Goal: Information Seeking & Learning: Find specific fact

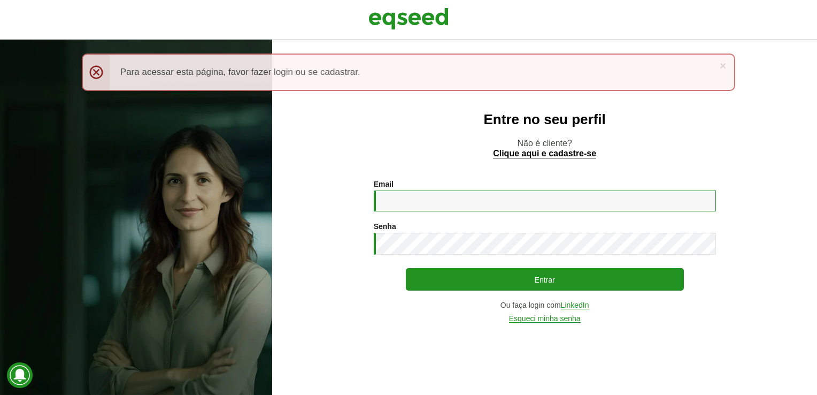
click at [433, 200] on input "Email *" at bounding box center [545, 200] width 342 height 21
type input "**********"
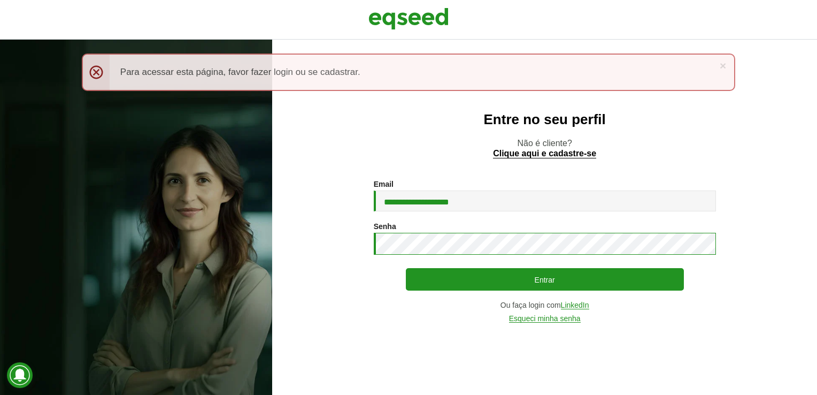
click at [406, 268] on button "Entrar" at bounding box center [545, 279] width 278 height 22
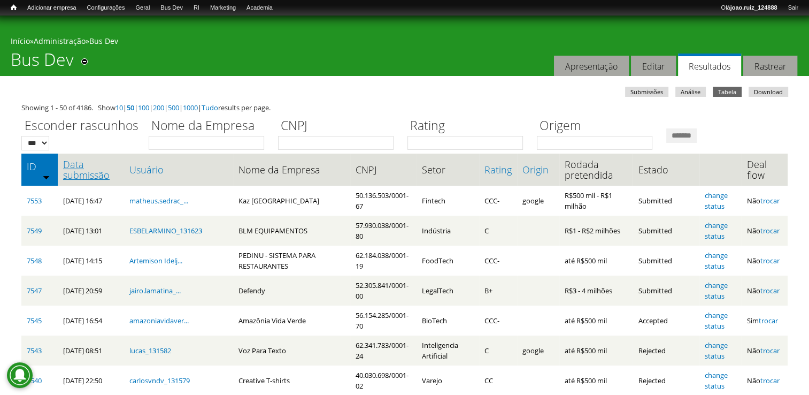
click at [104, 174] on link "Data submissão" at bounding box center [91, 169] width 56 height 21
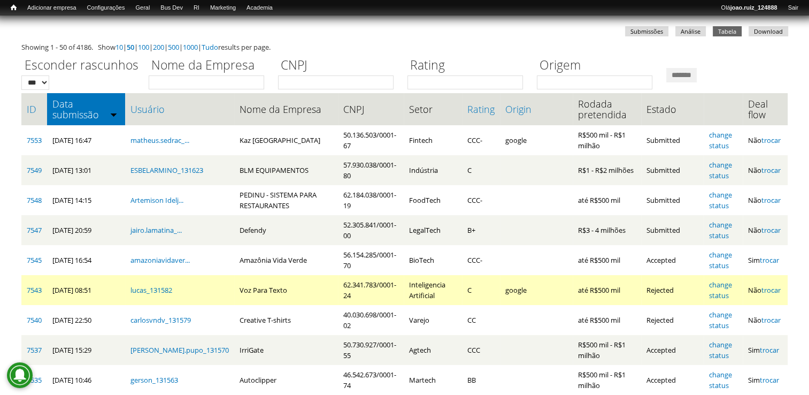
scroll to position [107, 0]
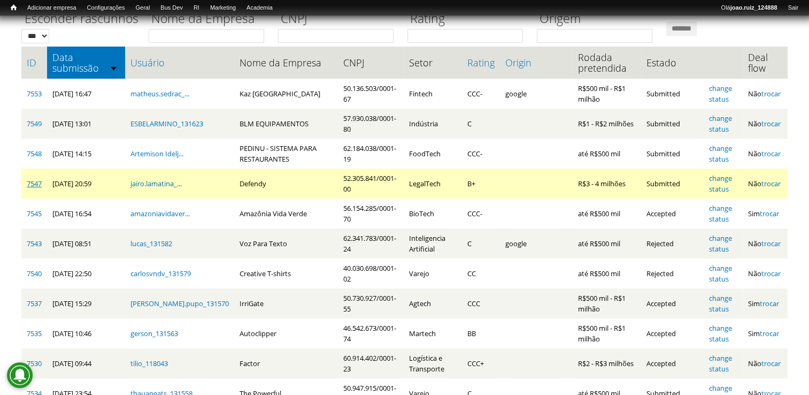
click at [38, 183] on link "7547" at bounding box center [34, 184] width 15 height 10
click at [727, 174] on link "change status" at bounding box center [720, 183] width 23 height 20
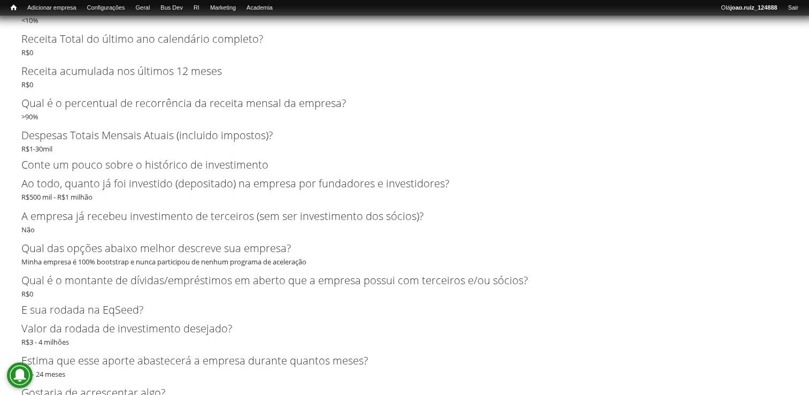
scroll to position [2027, 0]
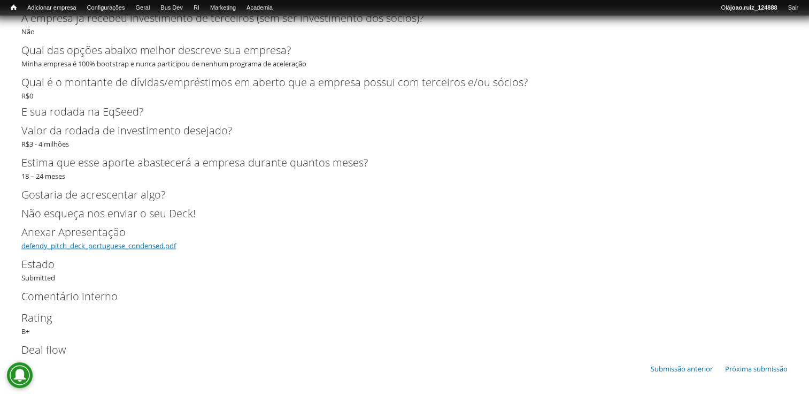
click at [138, 243] on link "defendy_pitch_deck_portuguese_condensed.pdf" at bounding box center [98, 245] width 155 height 10
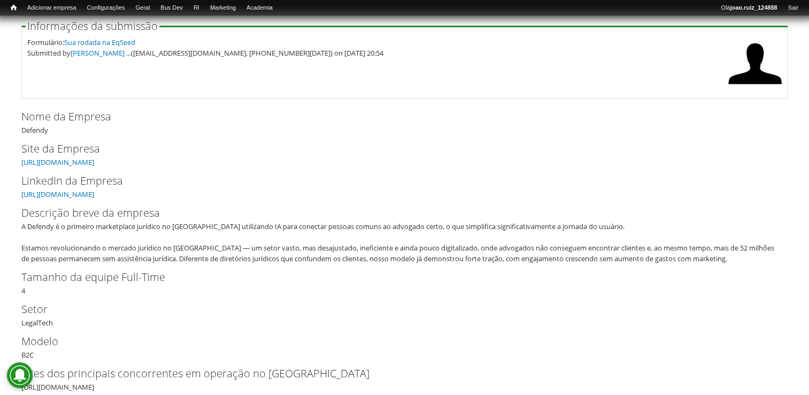
scroll to position [0, 0]
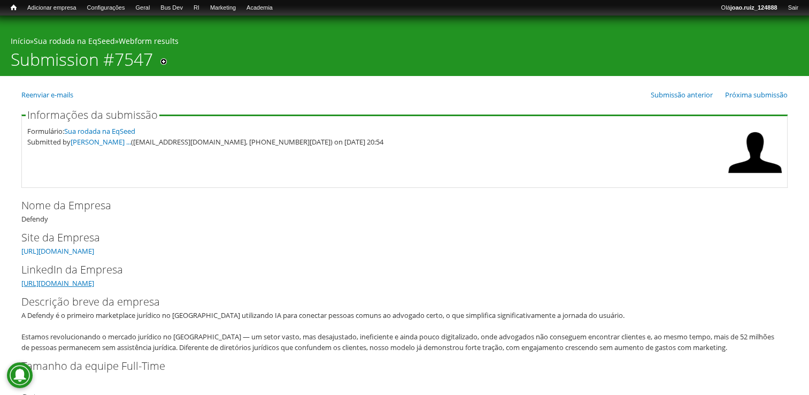
click at [94, 281] on link "[URL][DOMAIN_NAME]" at bounding box center [57, 283] width 73 height 10
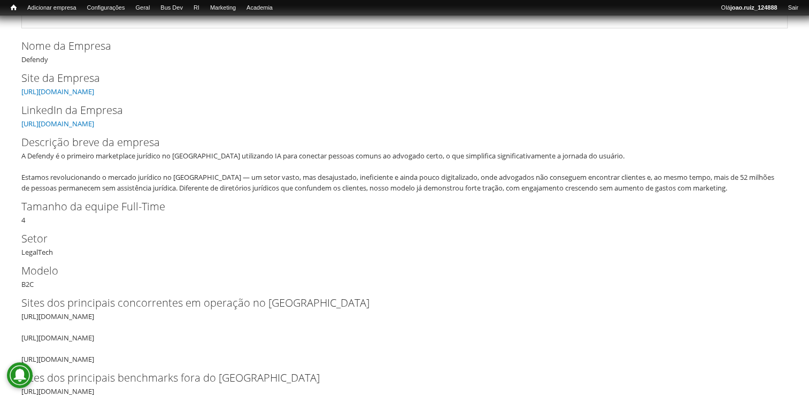
scroll to position [160, 0]
drag, startPoint x: 289, startPoint y: 126, endPoint x: 276, endPoint y: 124, distance: 13.0
click at [279, 127] on div "LinkedIn da Empresa [URL][DOMAIN_NAME]" at bounding box center [404, 114] width 766 height 27
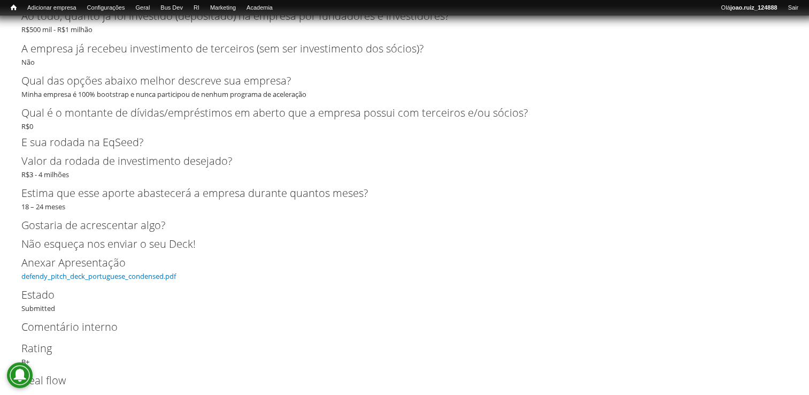
scroll to position [2027, 0]
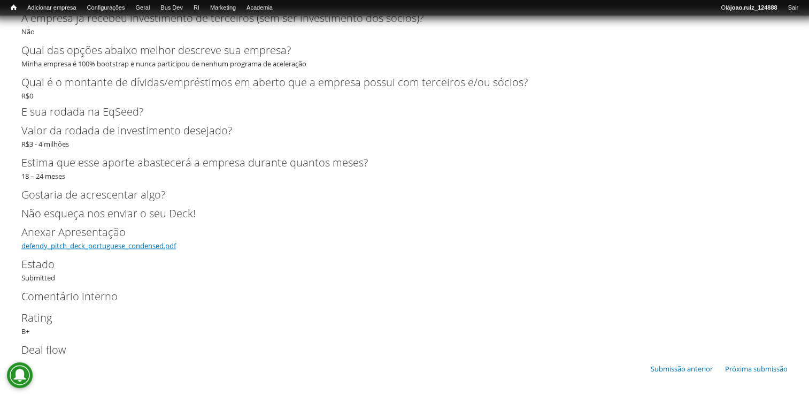
click at [104, 244] on link "defendy_pitch_deck_portuguese_condensed.pdf" at bounding box center [98, 245] width 155 height 10
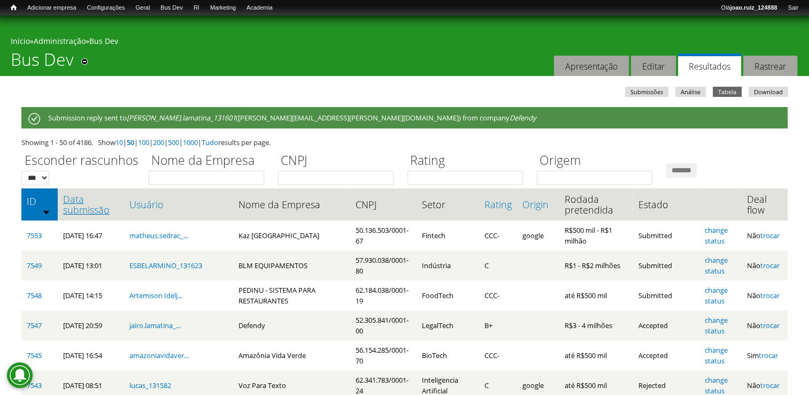
click at [75, 206] on link "Data submissão" at bounding box center [91, 204] width 56 height 21
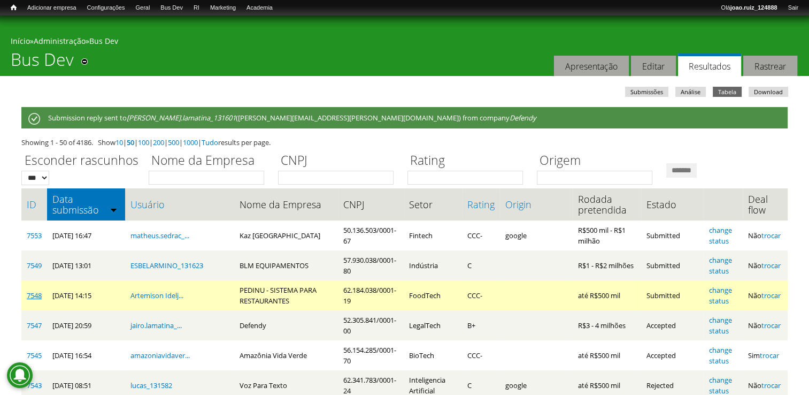
click at [39, 292] on link "7548" at bounding box center [34, 295] width 15 height 10
click at [35, 294] on link "7548" at bounding box center [34, 295] width 15 height 10
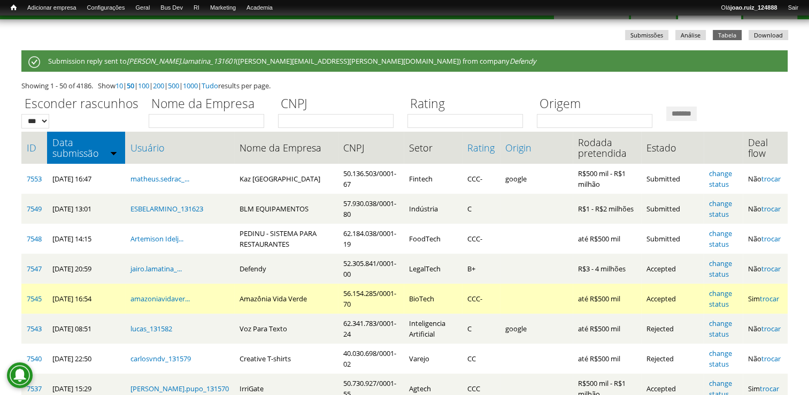
scroll to position [107, 0]
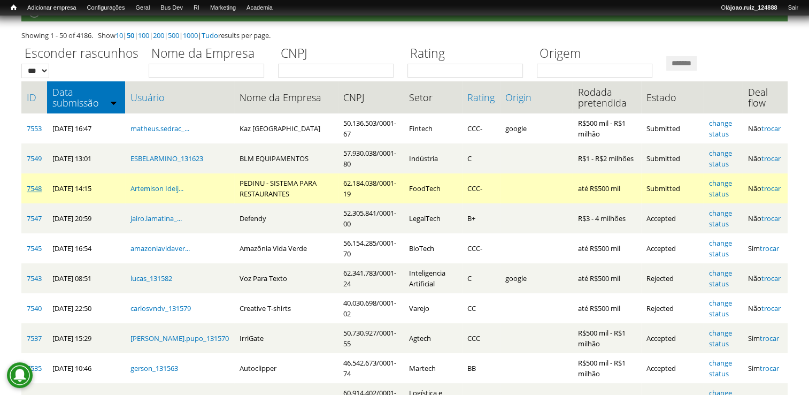
click at [29, 187] on link "7548" at bounding box center [34, 188] width 15 height 10
click at [713, 181] on link "change status" at bounding box center [720, 188] width 23 height 20
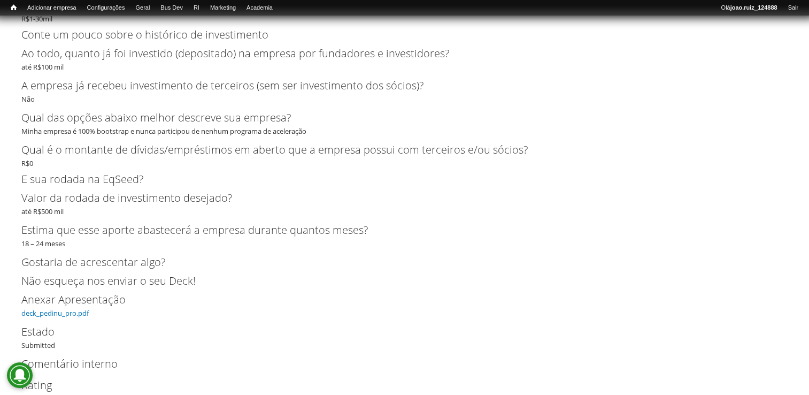
scroll to position [2620, 0]
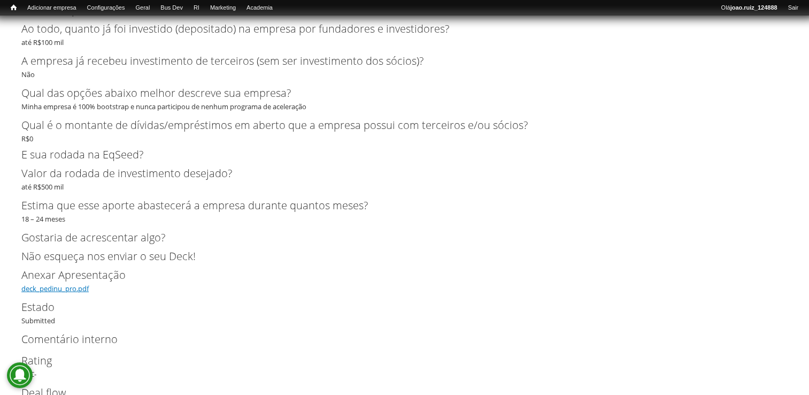
click at [71, 288] on link "deck_pedinu_pro.pdf" at bounding box center [54, 288] width 67 height 10
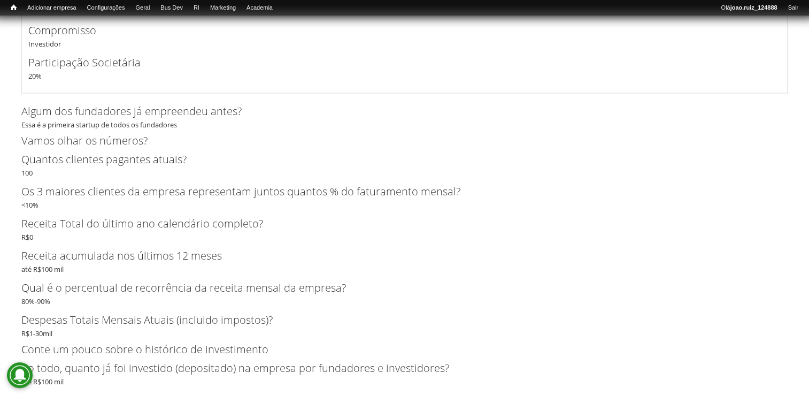
scroll to position [1925, 0]
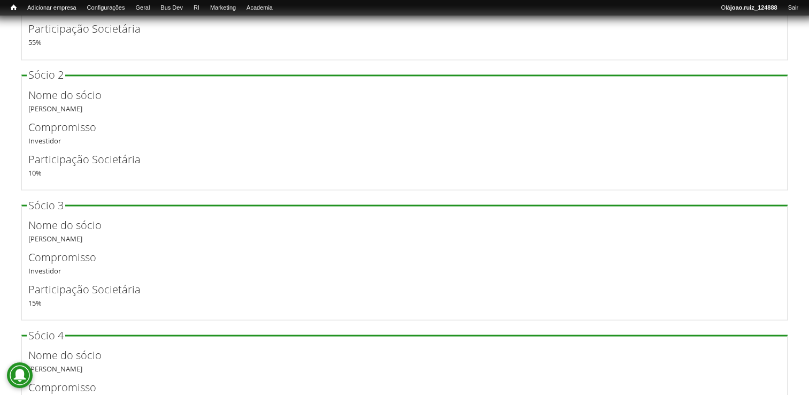
drag, startPoint x: 808, startPoint y: 251, endPoint x: 812, endPoint y: 245, distance: 7.4
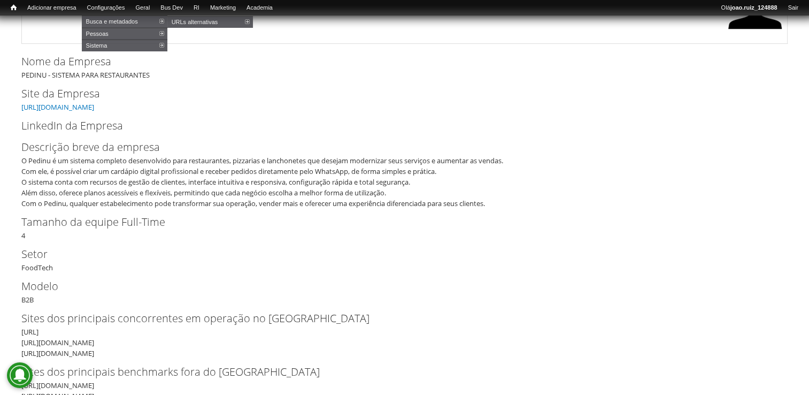
scroll to position [160, 0]
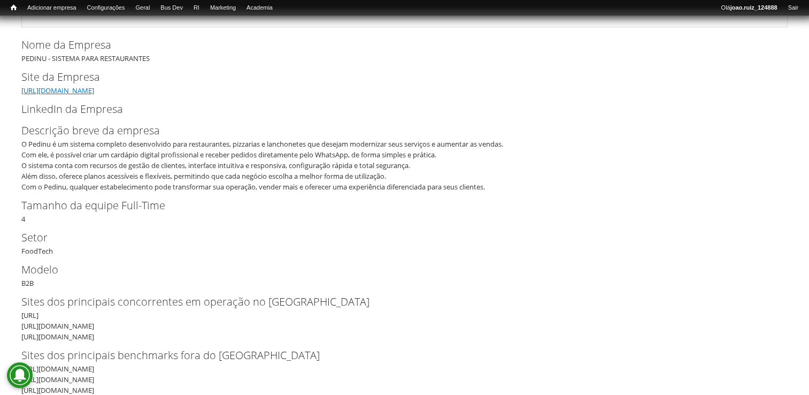
click at [94, 91] on link "[URL][DOMAIN_NAME]" at bounding box center [57, 91] width 73 height 10
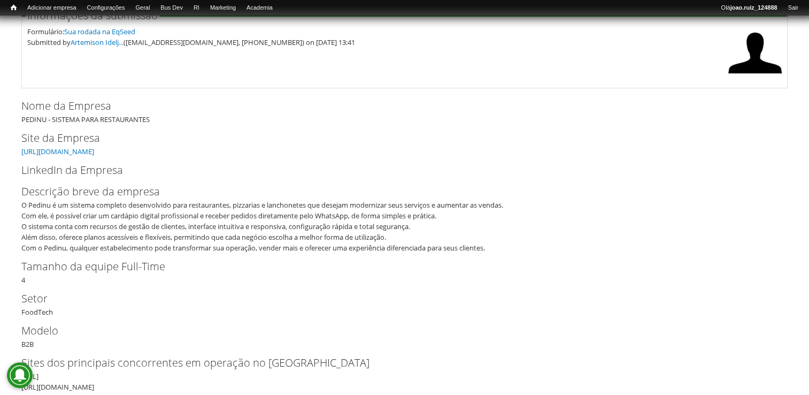
scroll to position [53, 0]
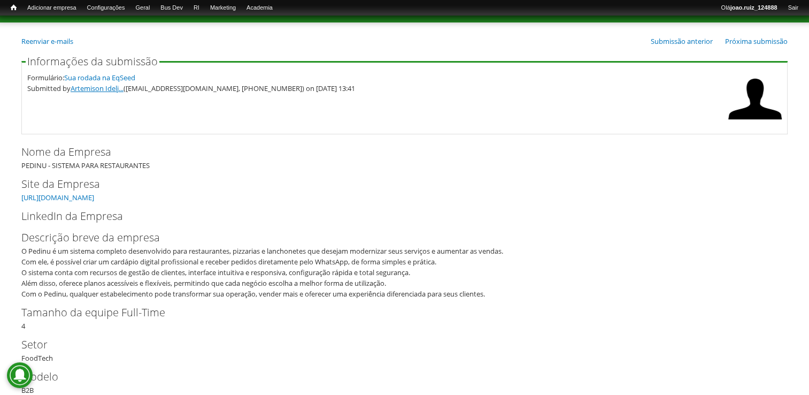
click at [102, 85] on link "Artemison Idelj..." at bounding box center [97, 88] width 53 height 10
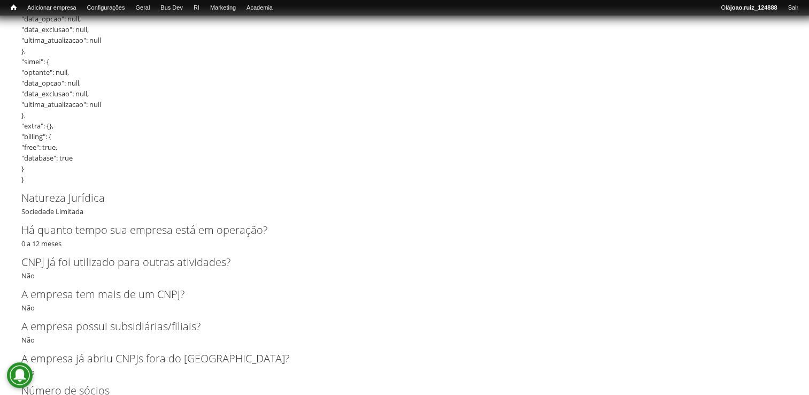
scroll to position [1604, 0]
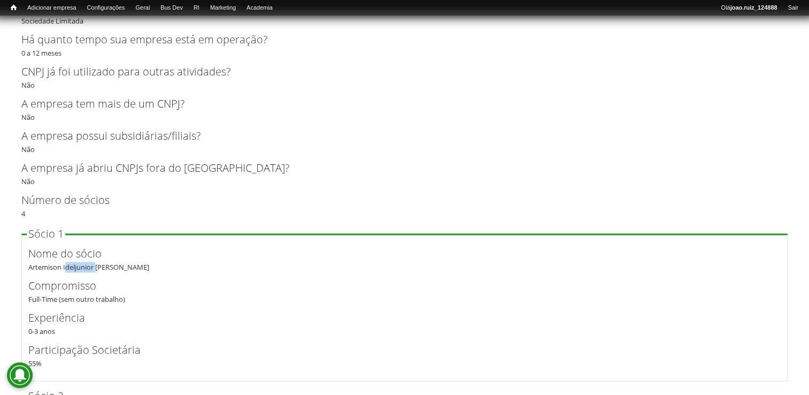
drag, startPoint x: 63, startPoint y: 268, endPoint x: 95, endPoint y: 267, distance: 31.6
click at [95, 267] on div "Nome do sócio Artemison Ideljunior [PERSON_NAME]" at bounding box center [404, 258] width 752 height 27
copy div "Ideljunior"
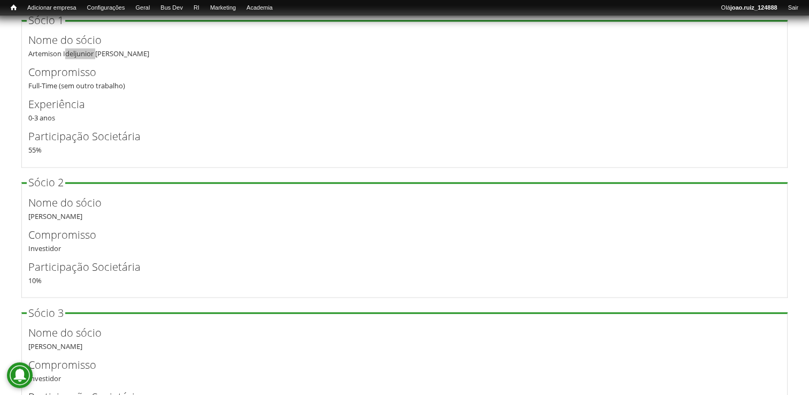
scroll to position [1818, 0]
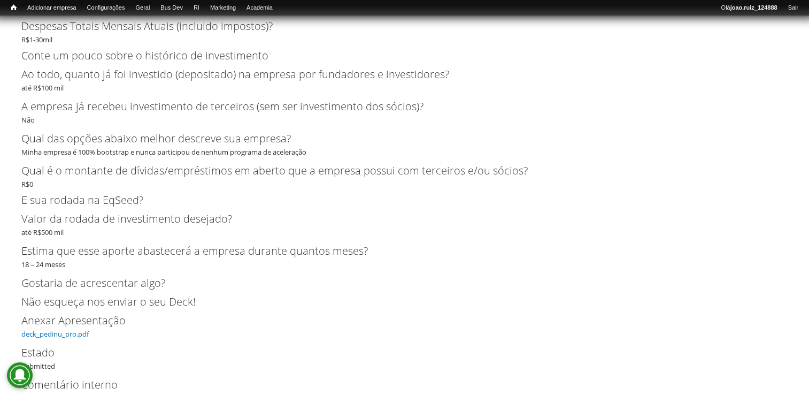
scroll to position [2663, 0]
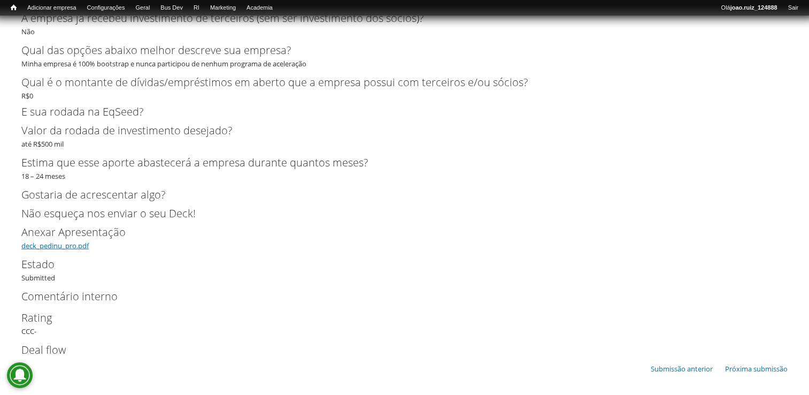
click at [74, 243] on link "deck_pedinu_pro.pdf" at bounding box center [54, 246] width 67 height 10
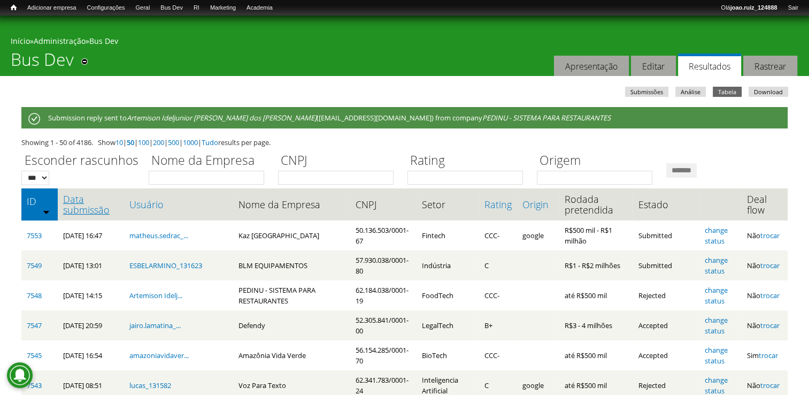
click at [86, 215] on link "Data submissão" at bounding box center [91, 204] width 56 height 21
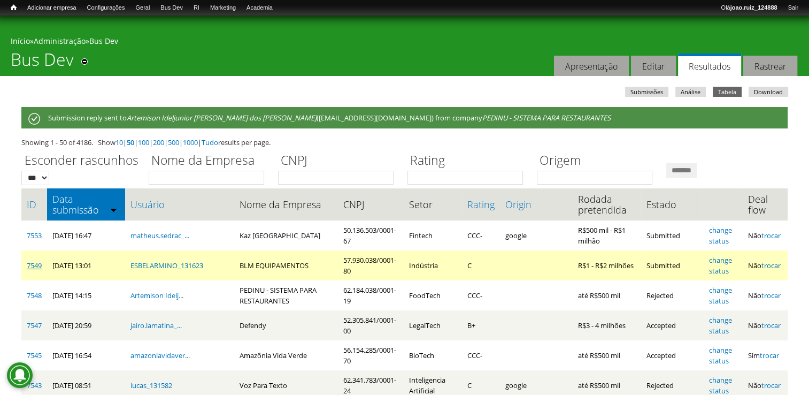
click at [37, 268] on link "7549" at bounding box center [34, 265] width 15 height 10
click at [729, 264] on link "change status" at bounding box center [720, 265] width 23 height 20
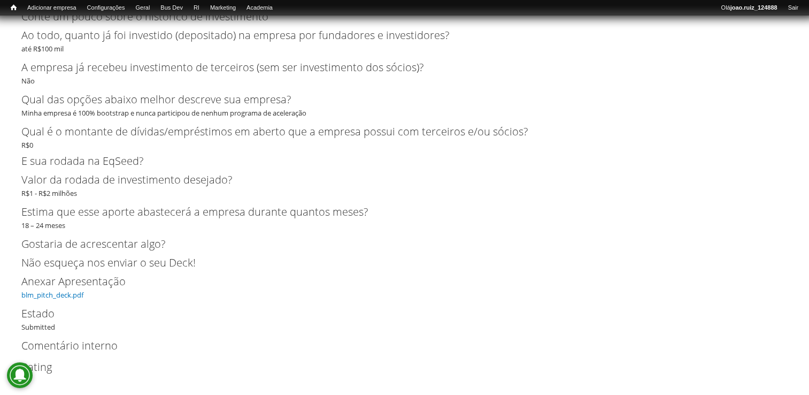
scroll to position [2629, 0]
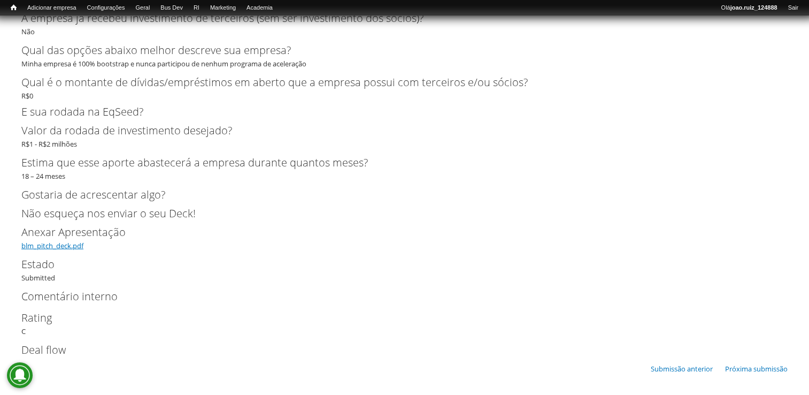
click at [58, 245] on link "blm_pitch_deck.pdf" at bounding box center [52, 246] width 62 height 10
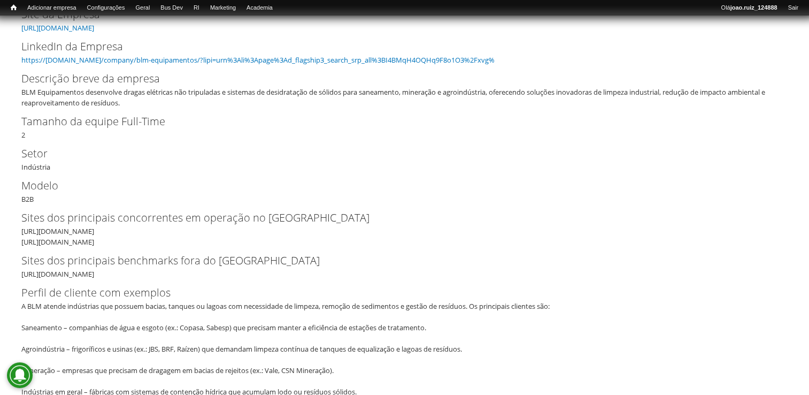
scroll to position [116, 0]
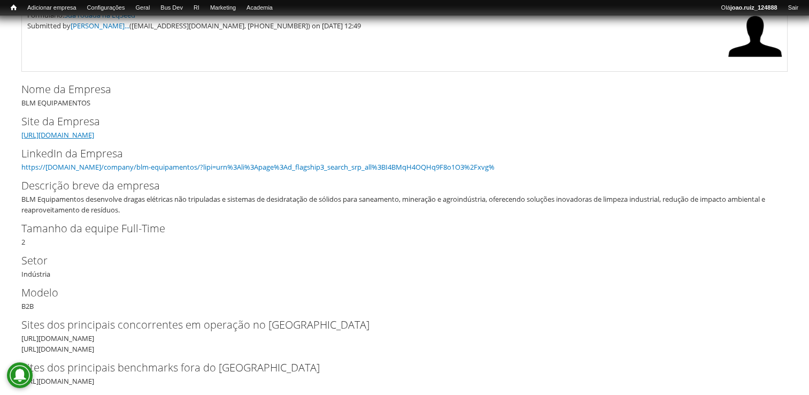
click at [94, 132] on link "https://blm-dredge-advisor.lovable.app/" at bounding box center [57, 135] width 73 height 10
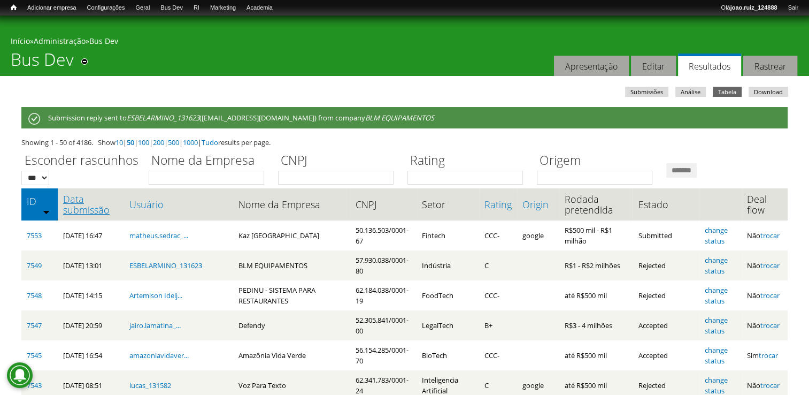
click at [69, 208] on link "Data submissão" at bounding box center [91, 204] width 56 height 21
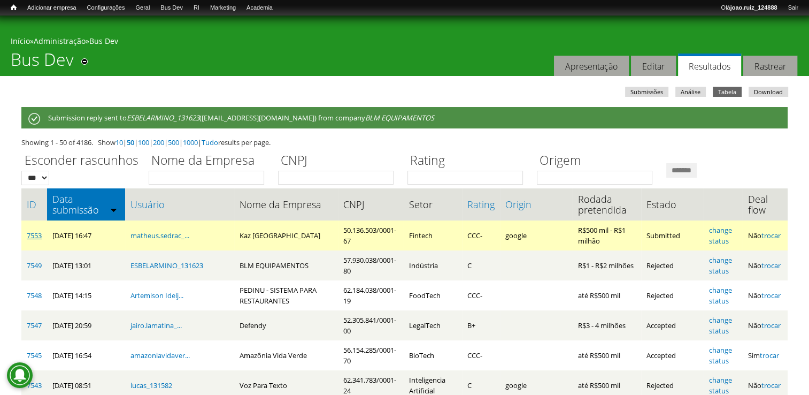
click at [37, 236] on link "7553" at bounding box center [34, 235] width 15 height 10
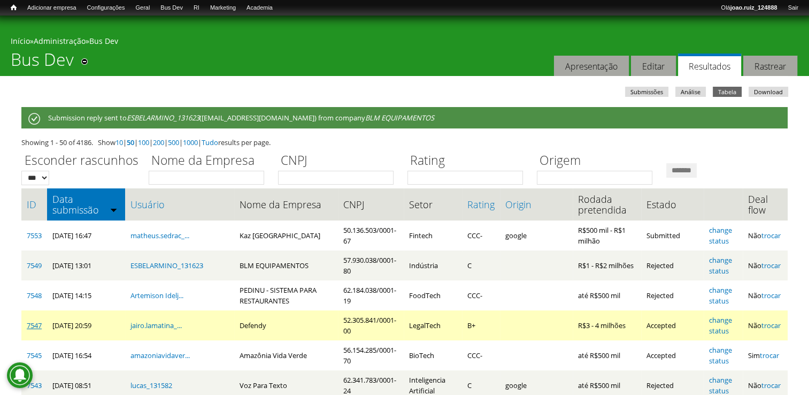
click at [33, 322] on link "7547" at bounding box center [34, 325] width 15 height 10
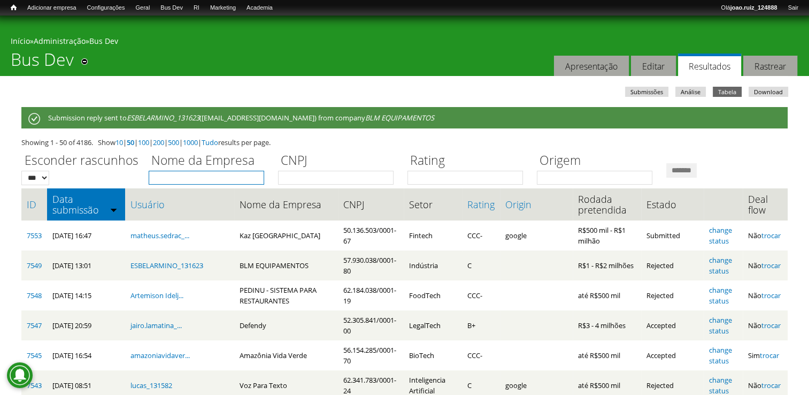
click at [200, 174] on input "Nome da Empresa" at bounding box center [206, 178] width 115 height 14
type input "********"
click at [666, 163] on input "*******" at bounding box center [681, 170] width 30 height 14
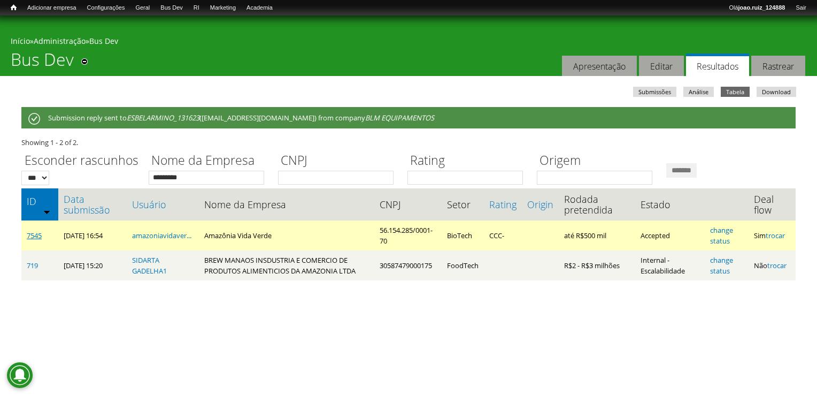
click at [28, 234] on link "7545" at bounding box center [34, 235] width 15 height 10
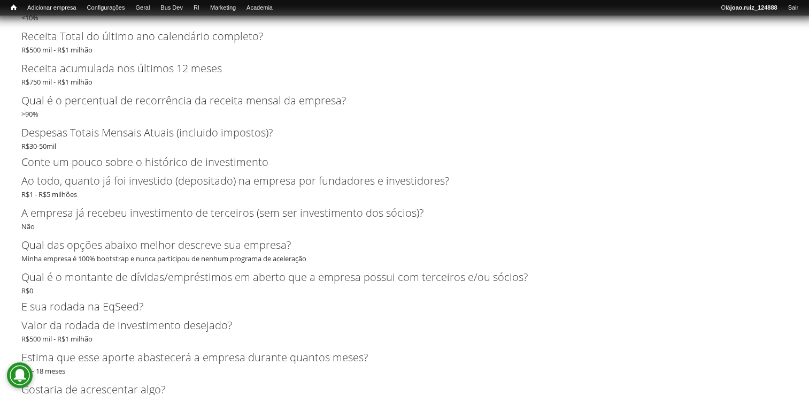
scroll to position [2209, 0]
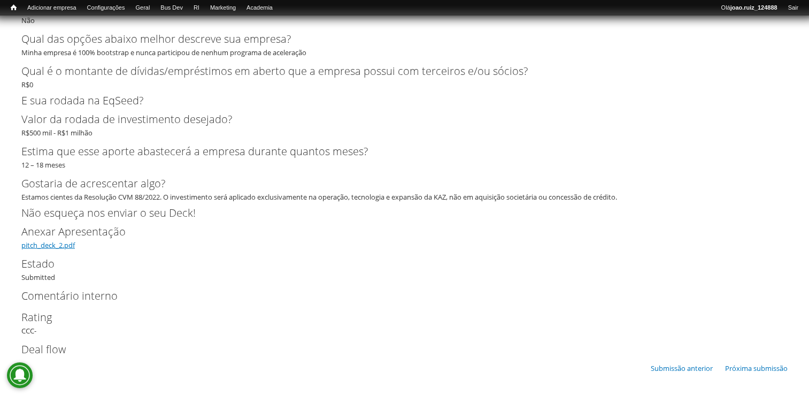
click at [72, 248] on link "pitch_deck_2.pdf" at bounding box center [47, 245] width 53 height 10
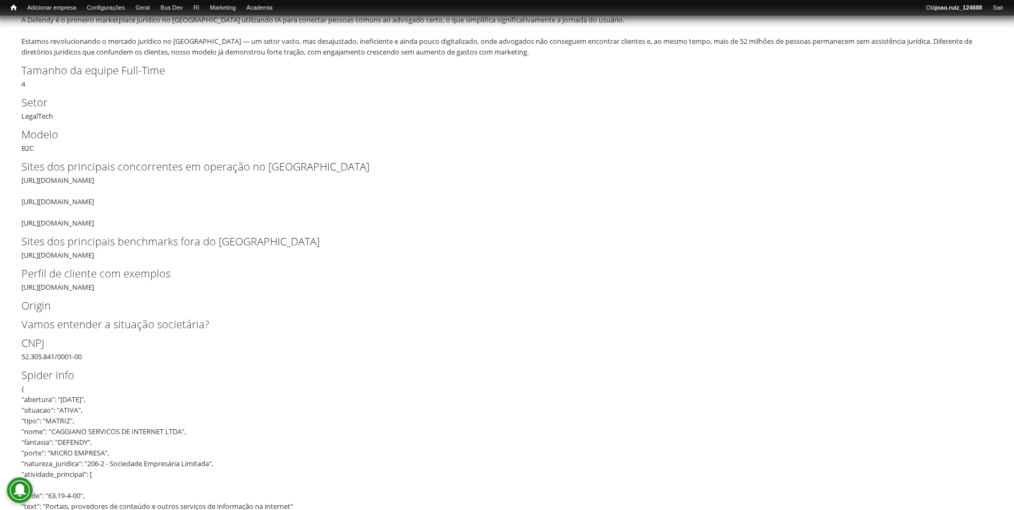
scroll to position [374, 0]
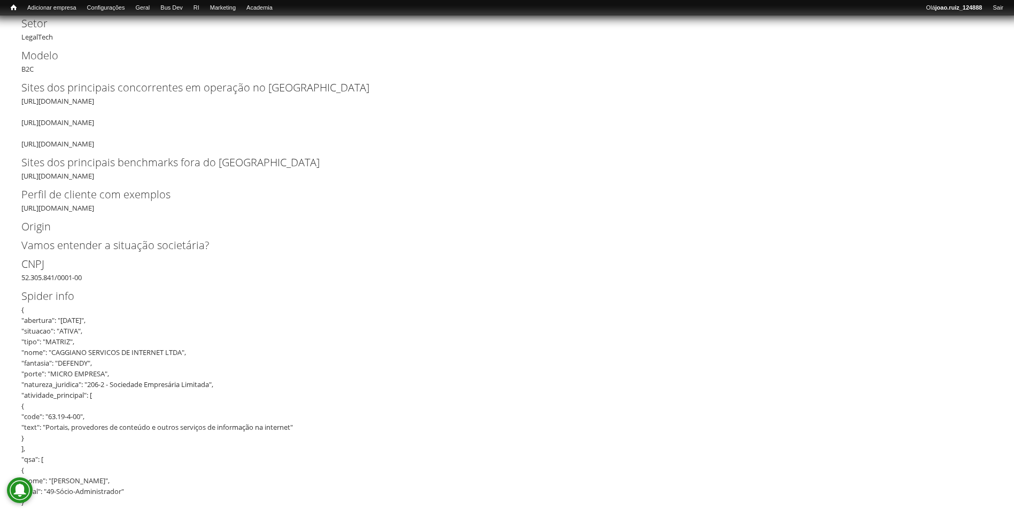
drag, startPoint x: 22, startPoint y: 276, endPoint x: 110, endPoint y: 274, distance: 87.7
click at [110, 274] on div "CNPJ 52.305.841/0001-00" at bounding box center [506, 269] width 971 height 27
copy div "52.305.841/0001-00"
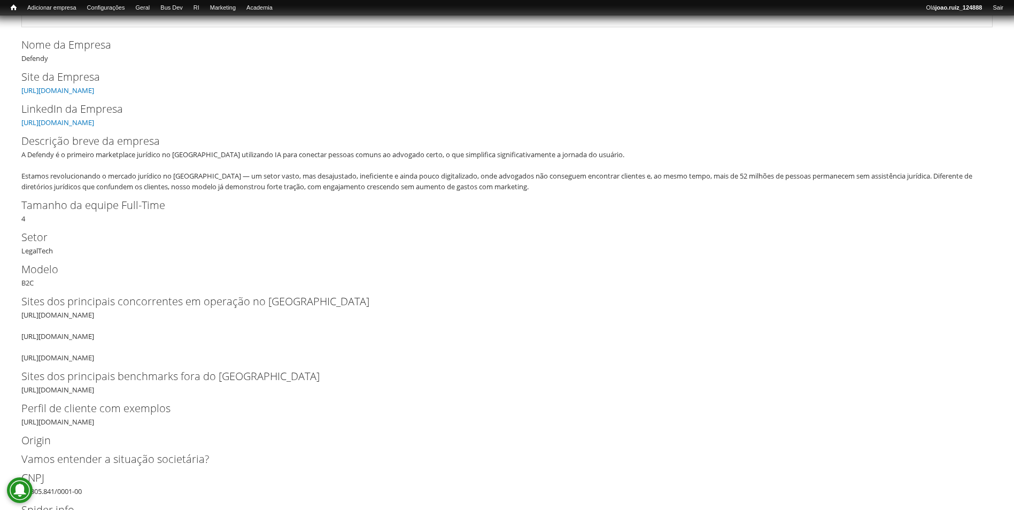
scroll to position [0, 0]
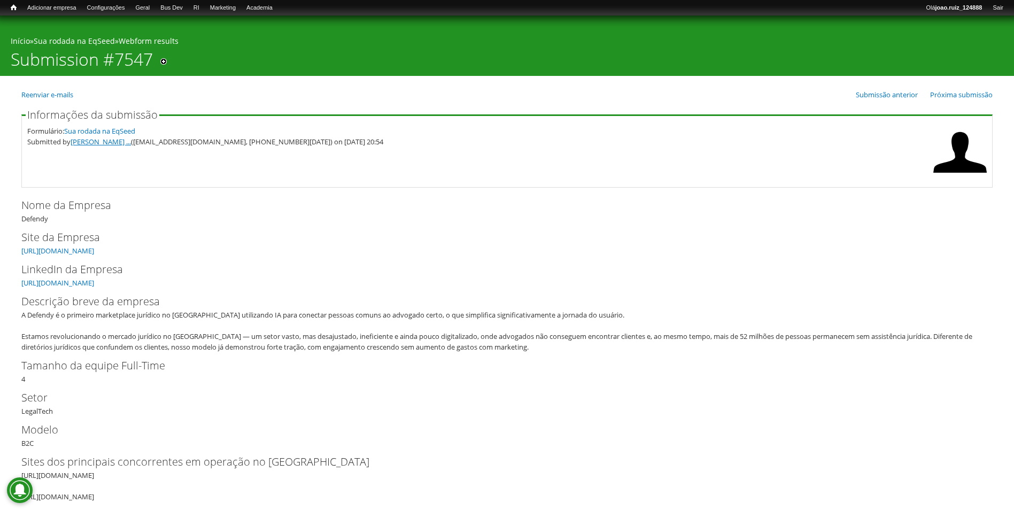
click at [117, 142] on link "JAIRO CARVALHO ..." at bounding box center [101, 142] width 60 height 10
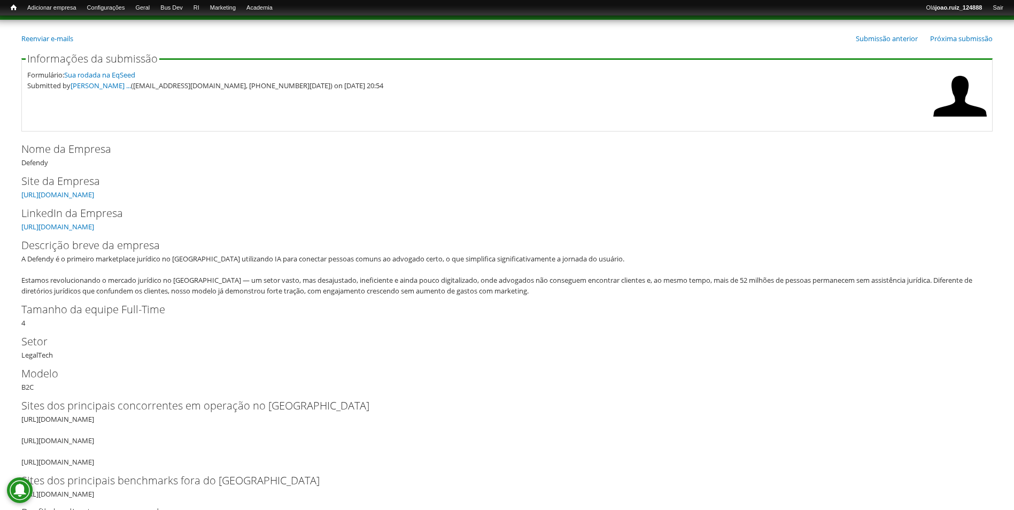
scroll to position [107, 0]
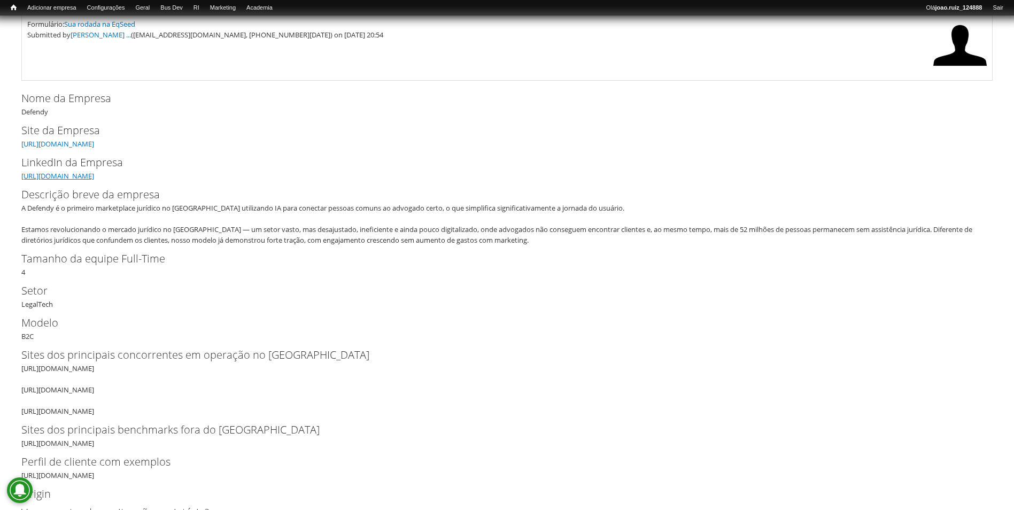
click at [94, 175] on link "https://www.linkedin.com/company/defendy/" at bounding box center [57, 176] width 73 height 10
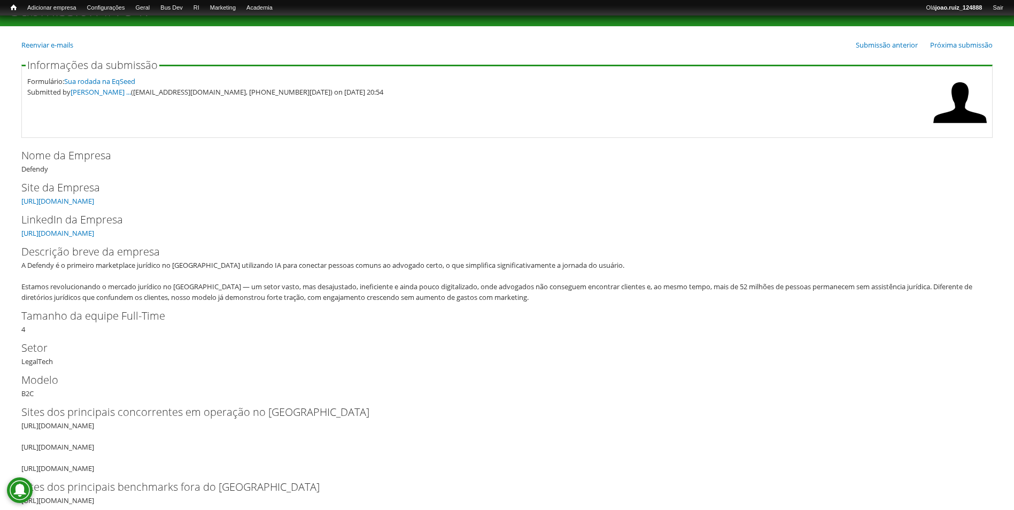
scroll to position [0, 0]
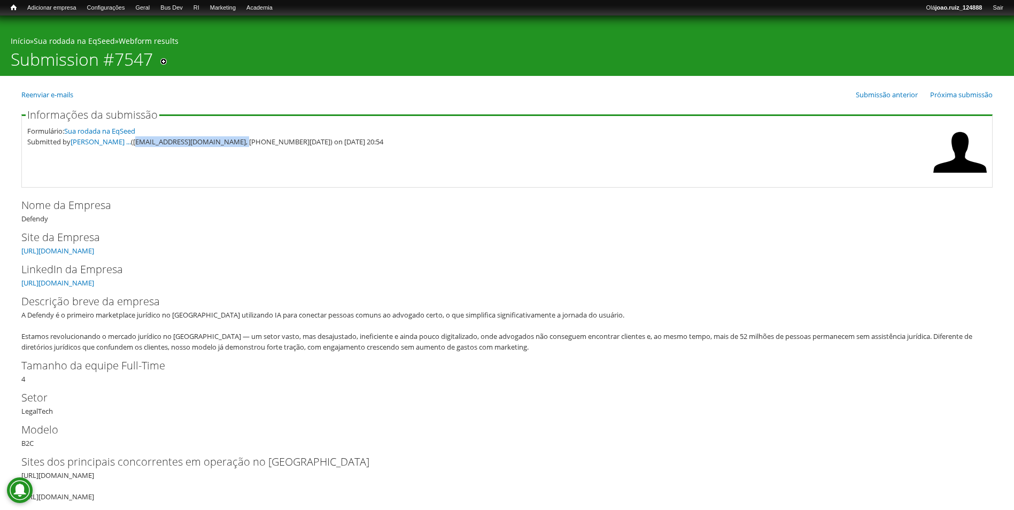
drag, startPoint x: 140, startPoint y: 141, endPoint x: 241, endPoint y: 166, distance: 104.6
click at [241, 166] on fieldset "Informações da submissão Formulário: Sua rodada na EqSeed Submitted by JAIRO CA…" at bounding box center [506, 149] width 971 height 78
copy div "jairo.lamatina@defendy.com.br"
drag, startPoint x: 244, startPoint y: 142, endPoint x: 298, endPoint y: 158, distance: 56.3
click at [298, 158] on fieldset "Informações da submissão Formulário: Sua rodada na EqSeed Submitted by JAIRO CA…" at bounding box center [506, 149] width 971 height 78
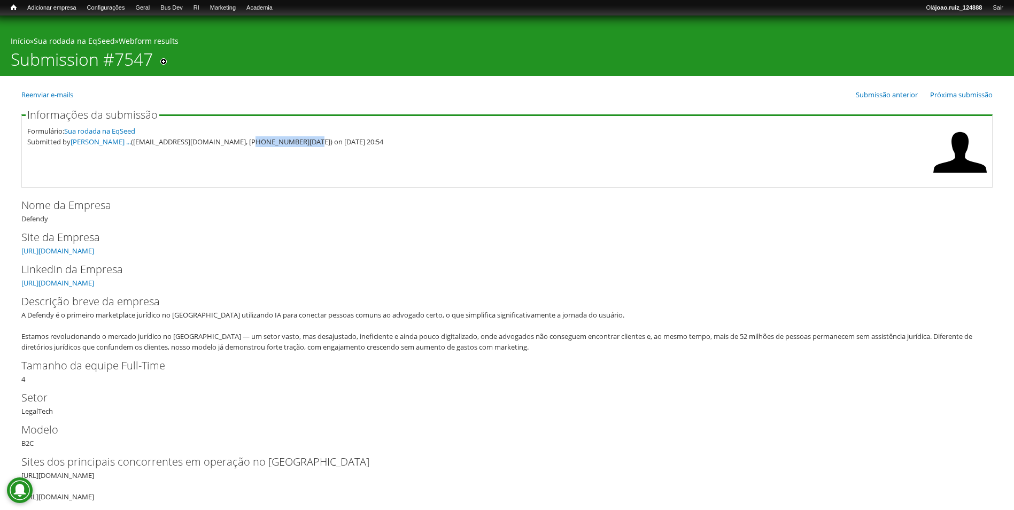
copy div "(11) 9 1293-2213"
